Goal: Find specific page/section: Find specific page/section

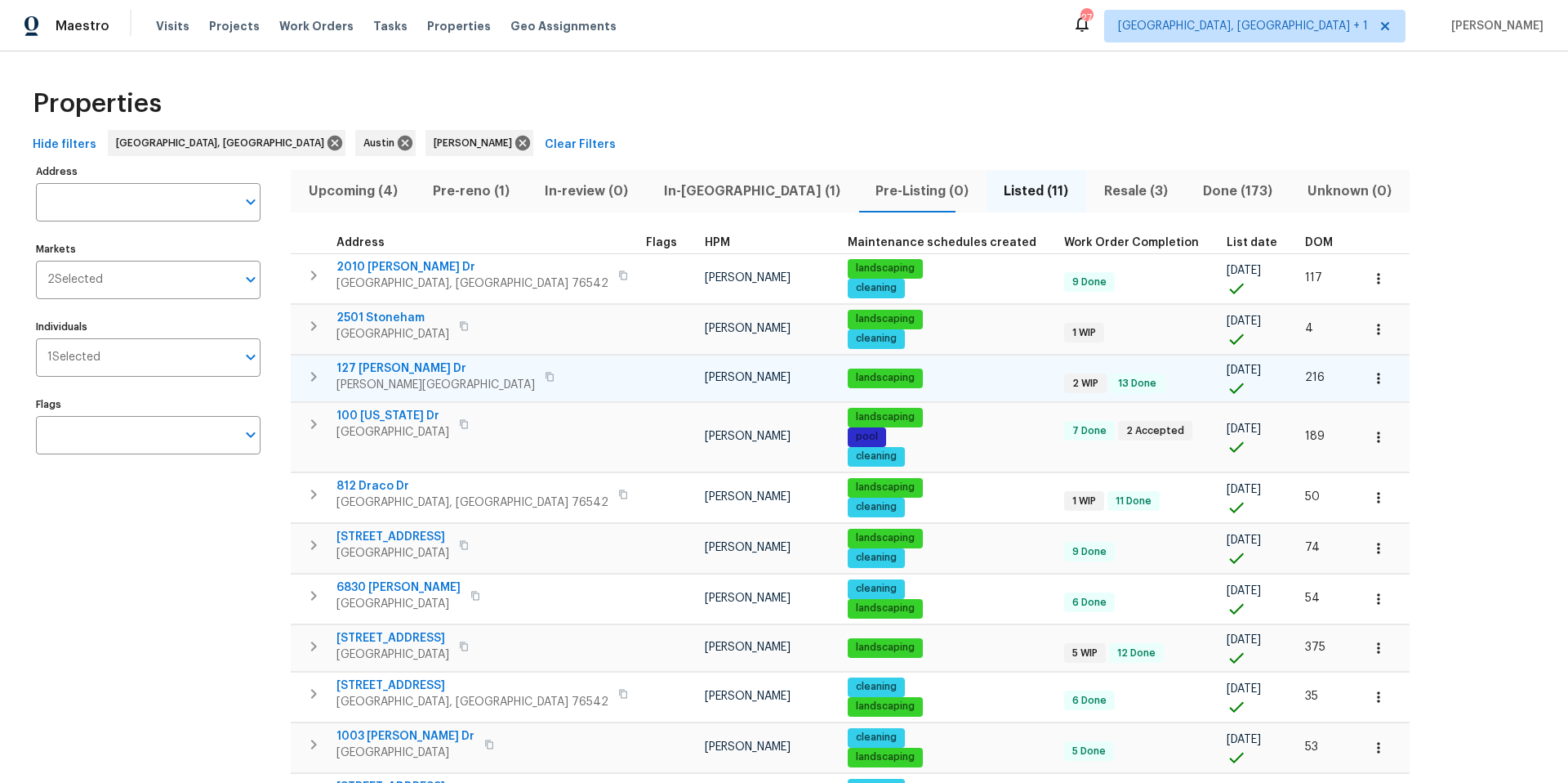
click at [1176, 378] on button "button" at bounding box center [1379, 378] width 36 height 36
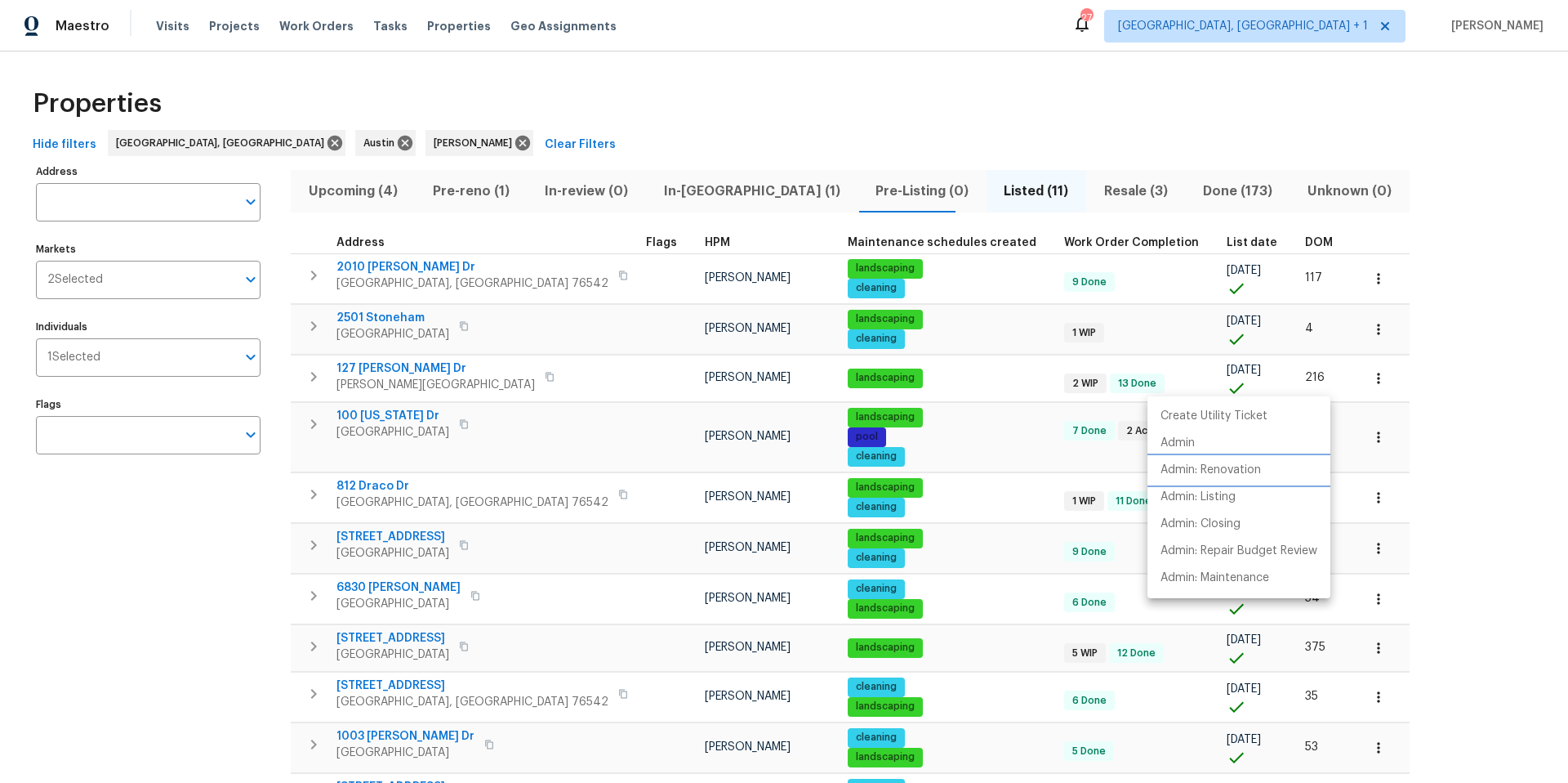
click at [1176, 465] on p "Admin: Renovation" at bounding box center [1211, 470] width 100 height 17
click at [222, 493] on div at bounding box center [784, 392] width 1568 height 783
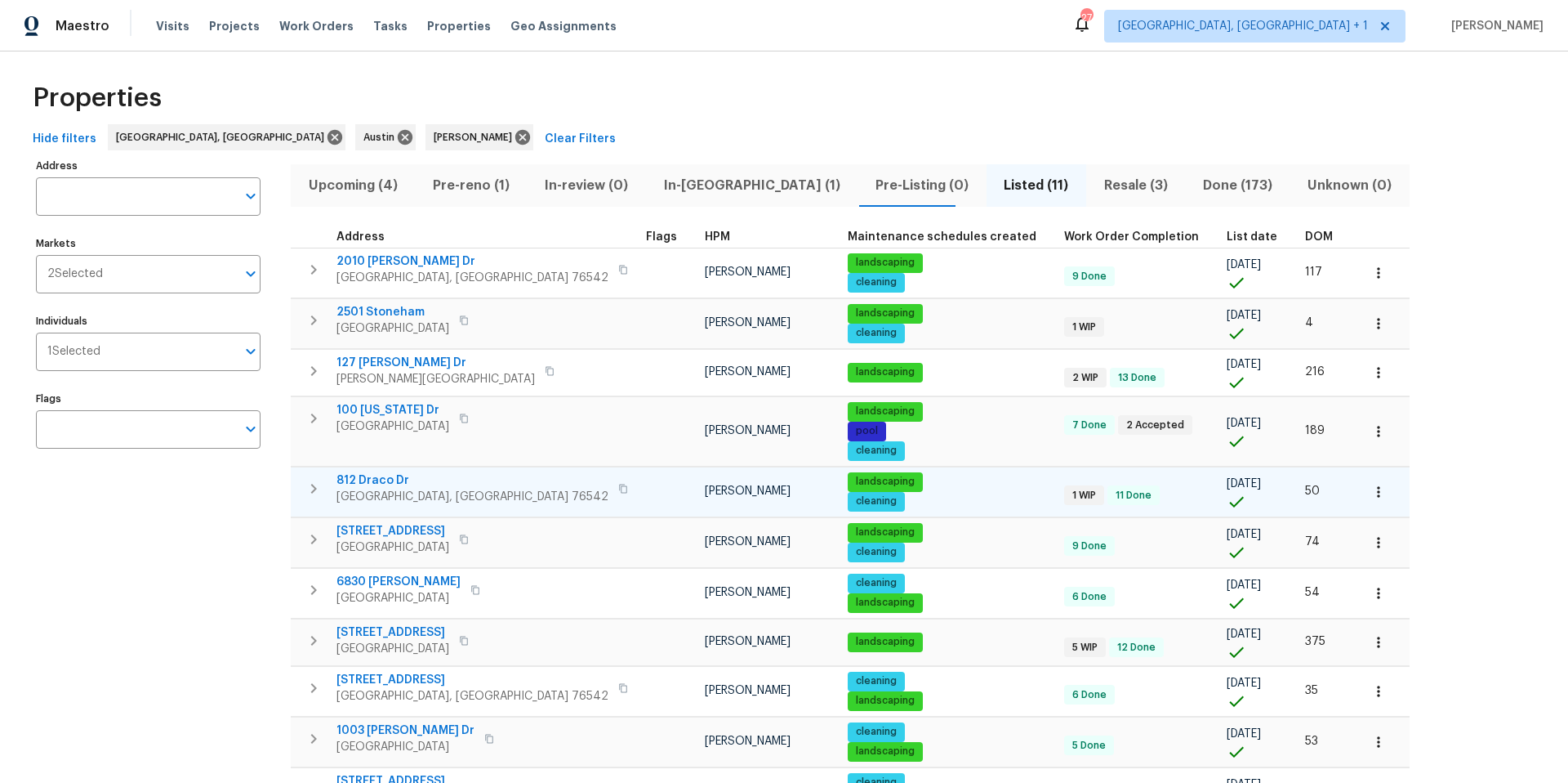
scroll to position [7, 0]
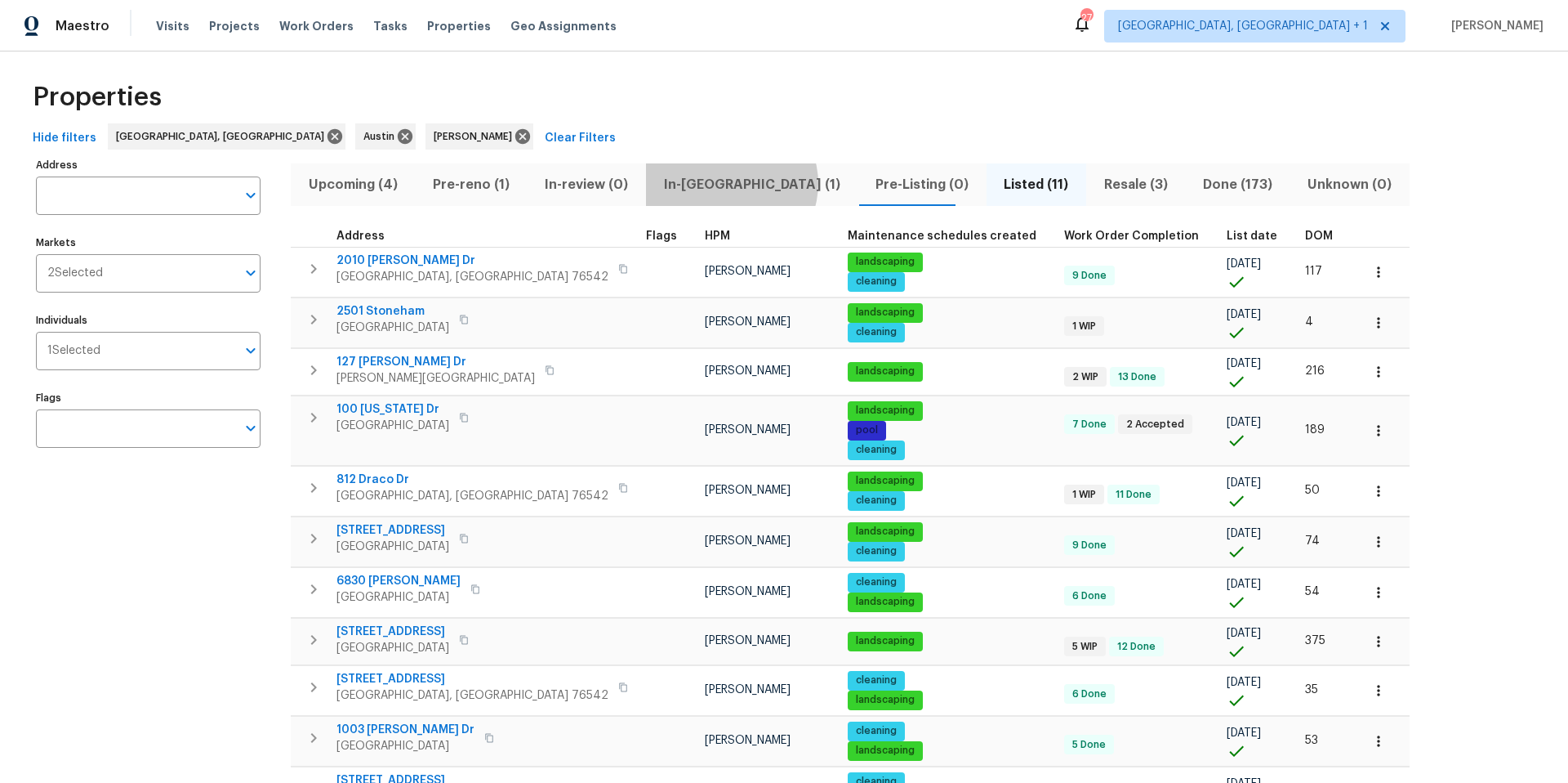
click at [720, 183] on span "In-[GEOGRAPHIC_DATA] (1)" at bounding box center [752, 184] width 192 height 23
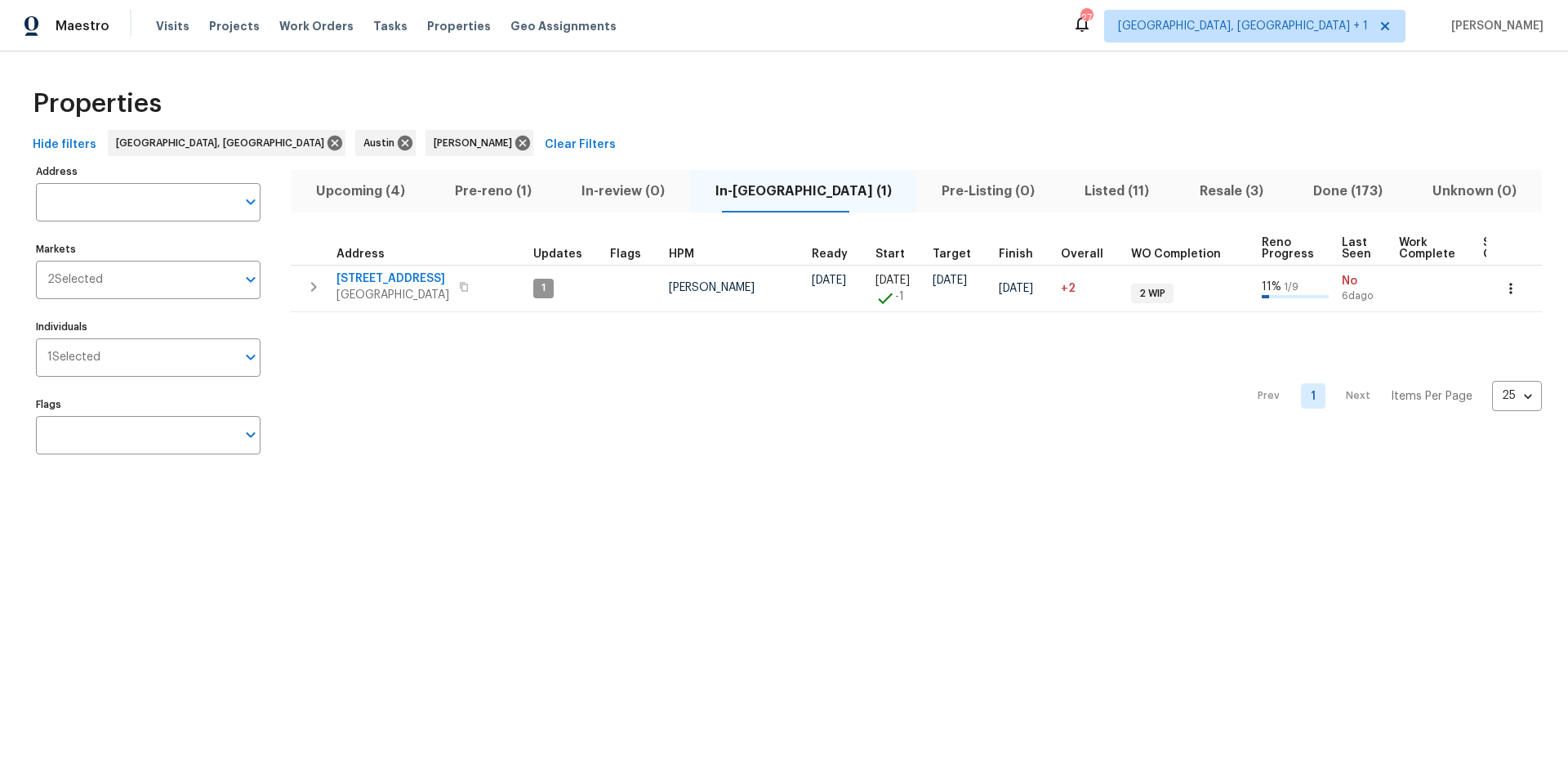
click at [502, 199] on span "Pre-reno (1)" at bounding box center [493, 191] width 107 height 23
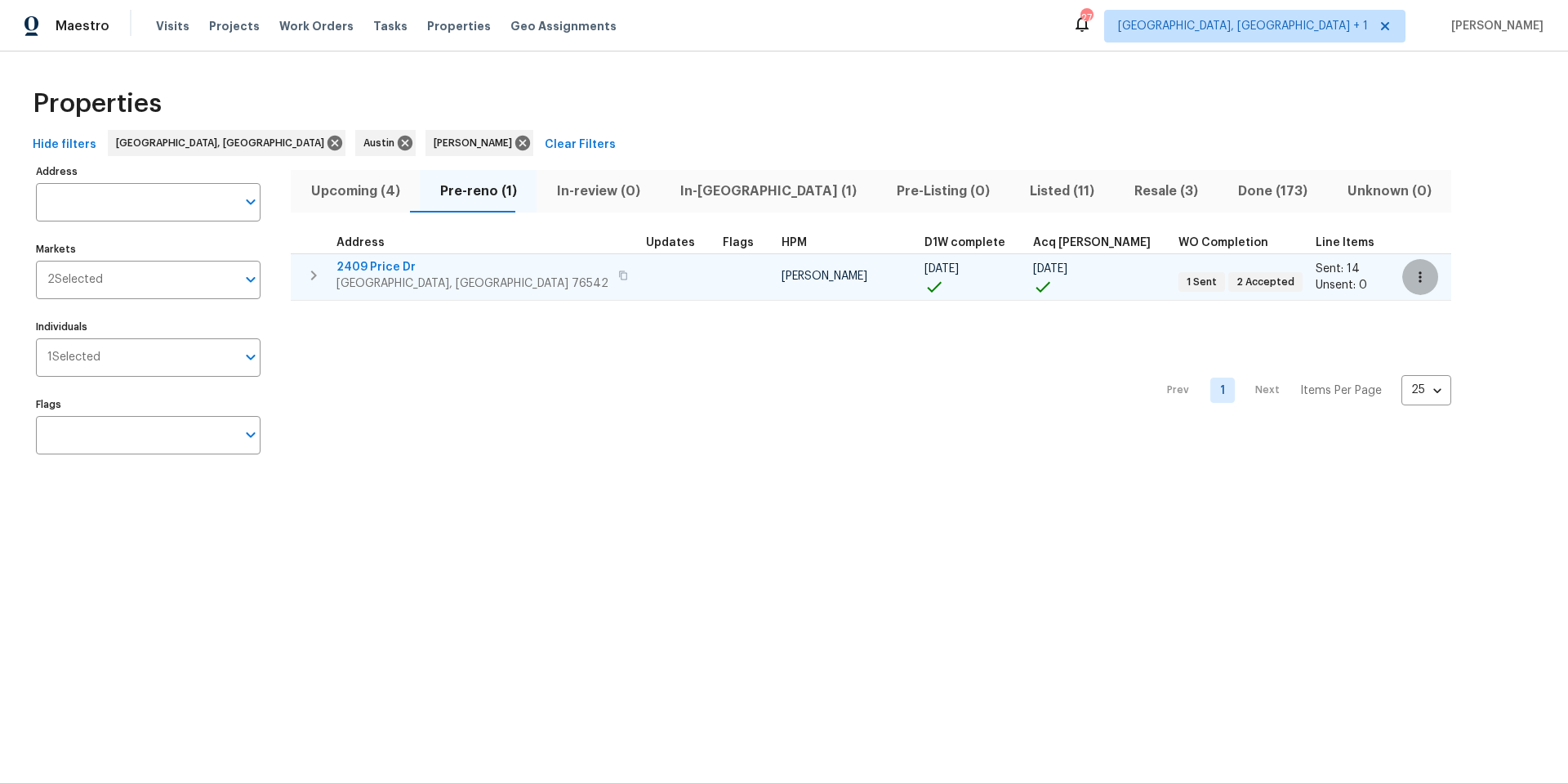
click at [1176, 272] on icon "button" at bounding box center [1419, 276] width 3 height 11
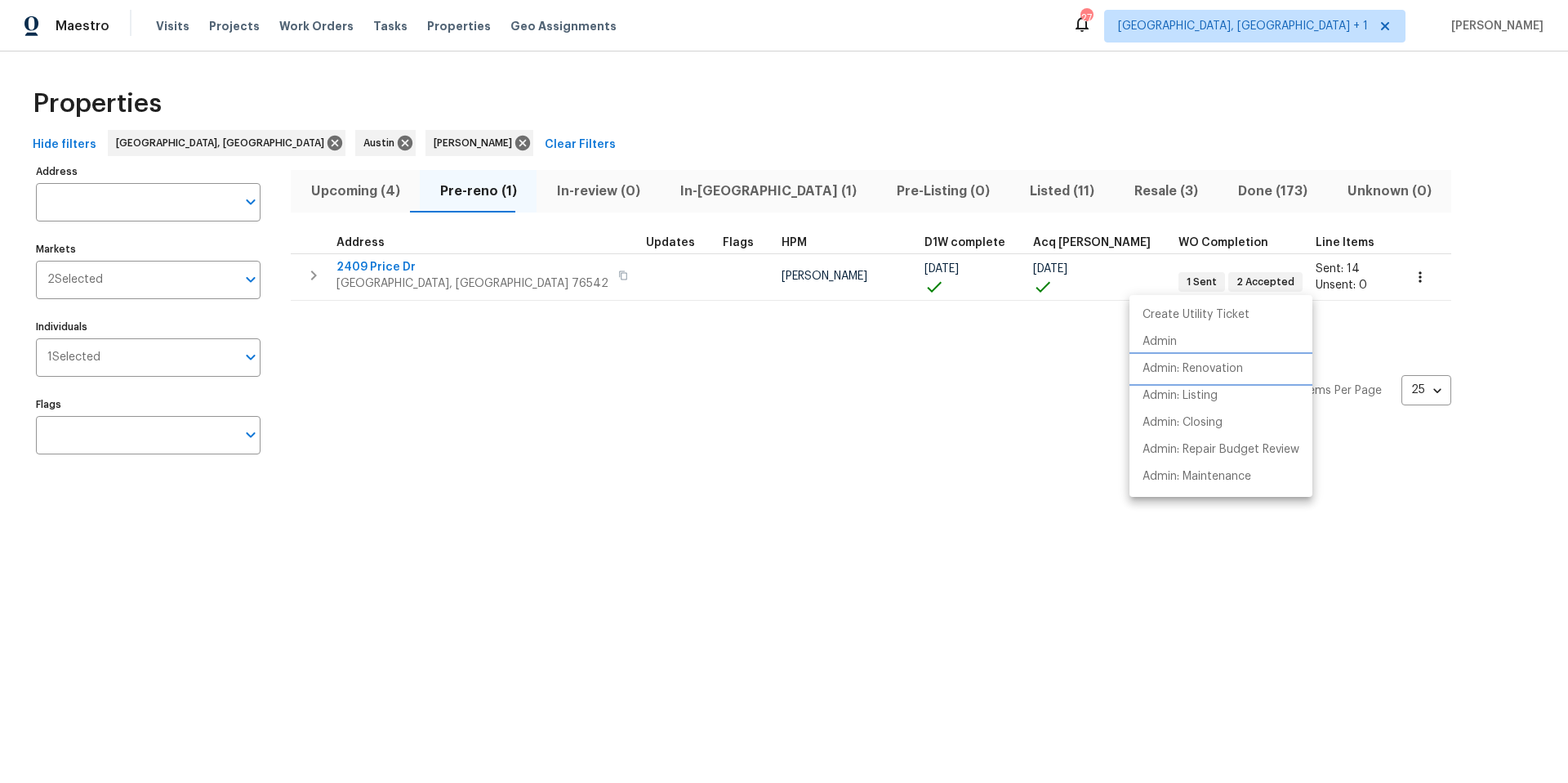
click at [1176, 380] on li "Admin: Renovation" at bounding box center [1222, 369] width 183 height 27
click at [875, 136] on div at bounding box center [784, 392] width 1568 height 783
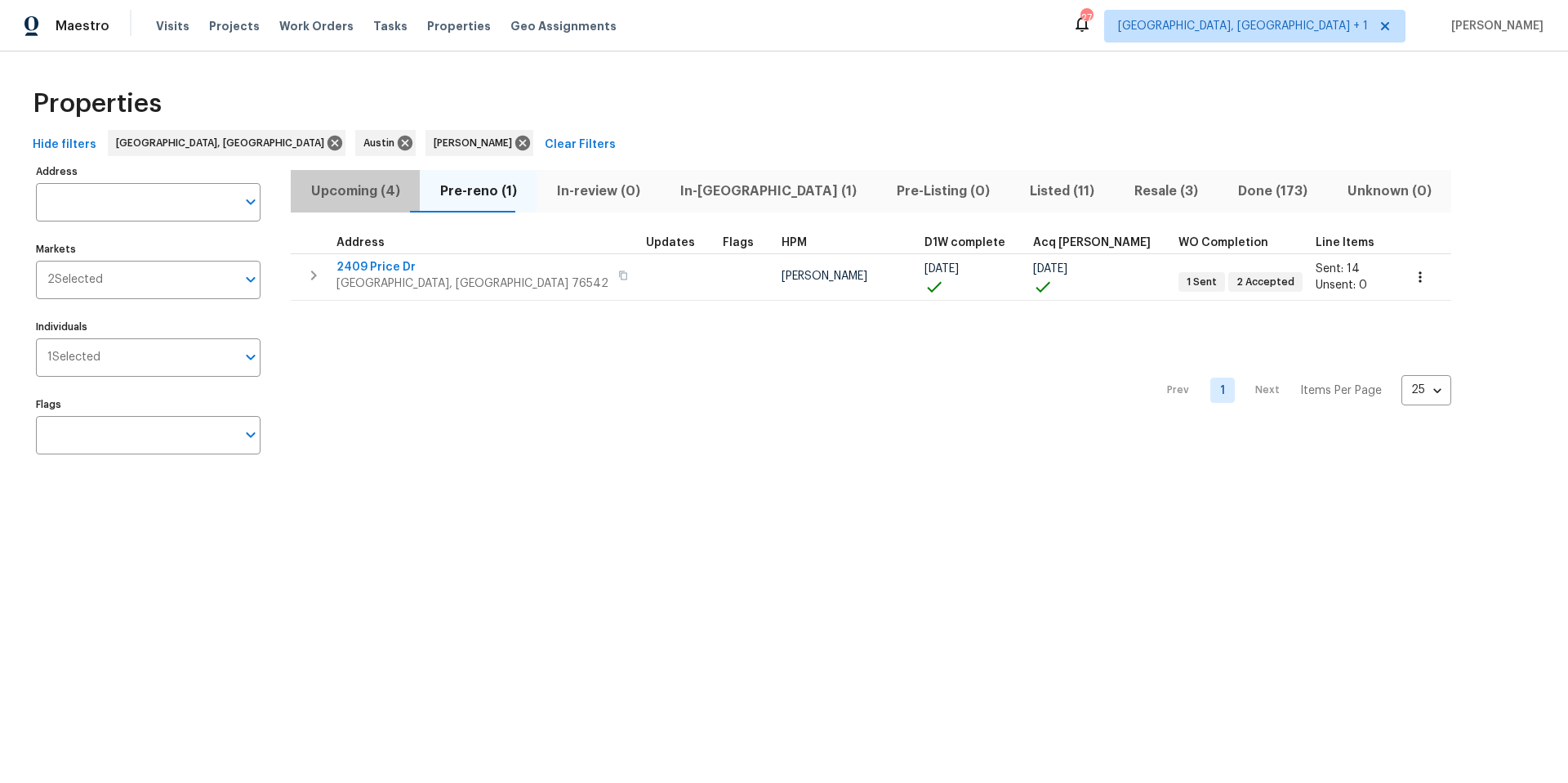
click at [374, 188] on span "Upcoming (4)" at bounding box center [355, 191] width 110 height 23
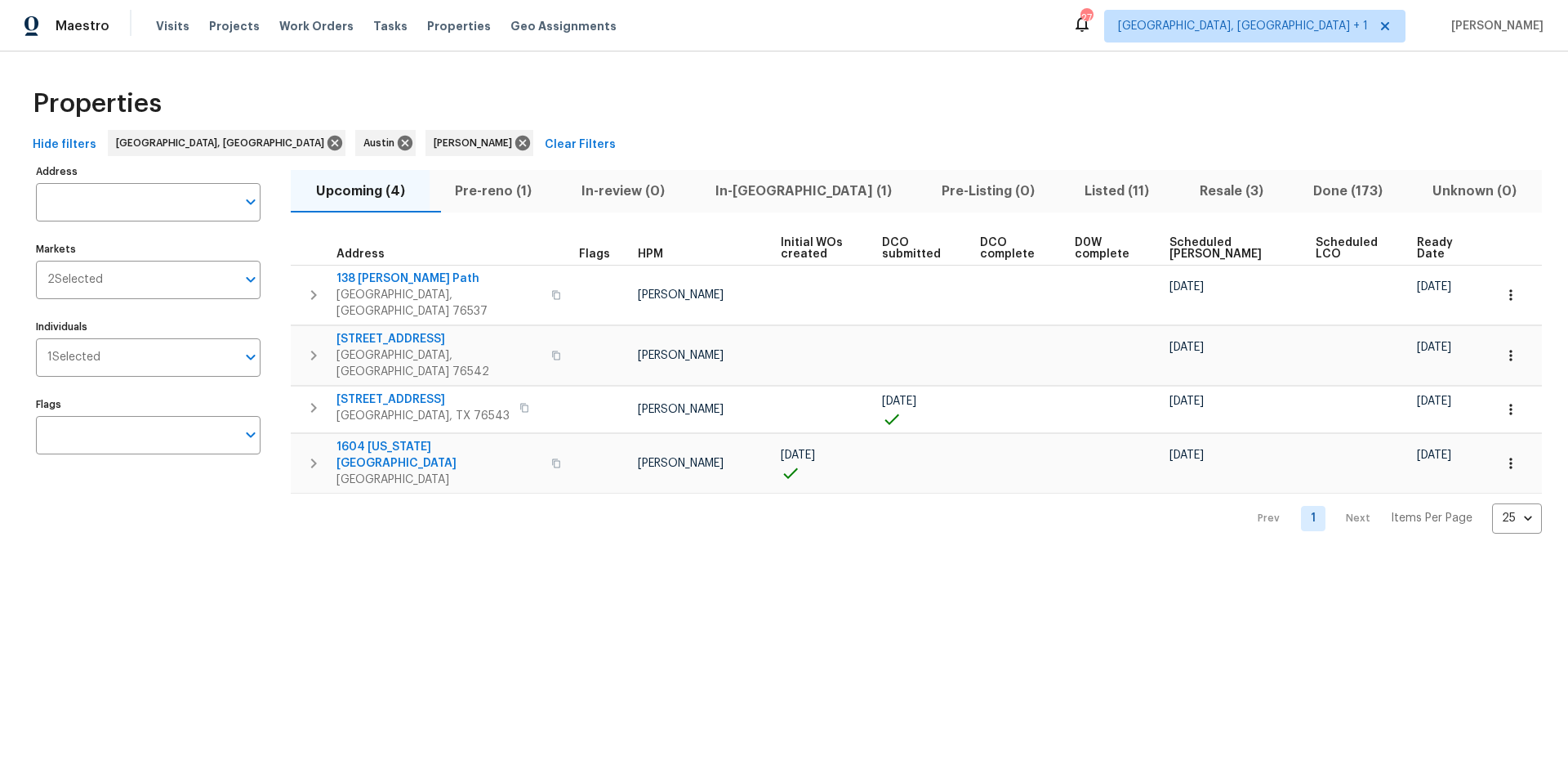
click at [1176, 248] on span "Scheduled [PERSON_NAME]" at bounding box center [1229, 248] width 119 height 23
